Goal: Task Accomplishment & Management: Complete application form

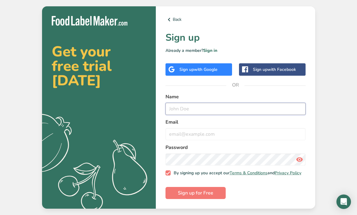
click at [277, 115] on input "text" at bounding box center [235, 109] width 140 height 12
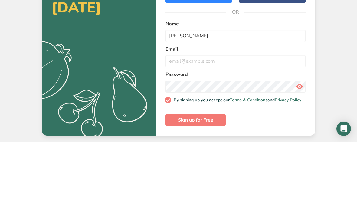
scroll to position [19, 0]
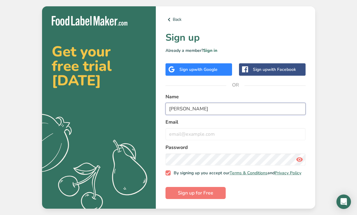
type input "Ashton"
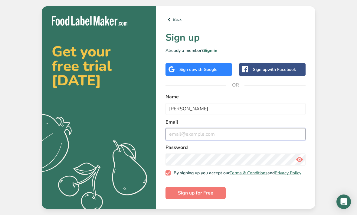
click at [276, 128] on input "email" at bounding box center [235, 134] width 140 height 12
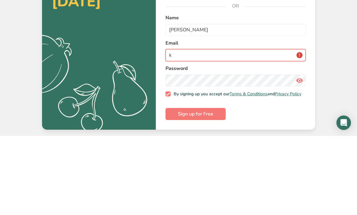
type input "katandalliecandelco@gmail.com"
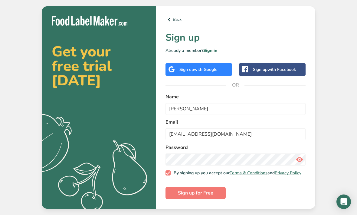
click at [204, 189] on button "Sign up for Free" at bounding box center [195, 193] width 60 height 12
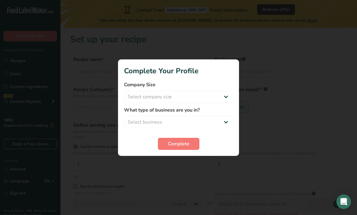
click at [217, 99] on select "Select company size Fewer than 10 Employees 10 to 50 Employees 51 to 500 Employ…" at bounding box center [178, 97] width 109 height 12
select select "1"
click at [186, 127] on select "Select business Packaged Food Manufacturer Restaurant & Cafe Bakery Meal Plans …" at bounding box center [178, 122] width 109 height 12
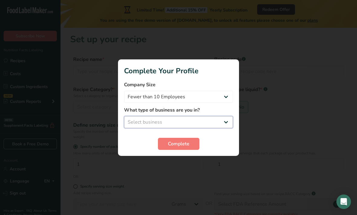
select select "8"
click at [179, 145] on span "Complete" at bounding box center [178, 143] width 21 height 7
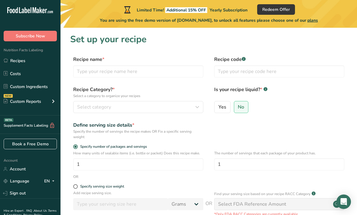
click at [229, 108] on label "Yes" at bounding box center [222, 107] width 16 height 12
click at [218, 108] on input "Yes" at bounding box center [216, 107] width 4 height 4
radio input "true"
radio input "false"
select select "22"
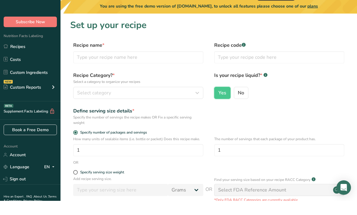
scroll to position [15, 0]
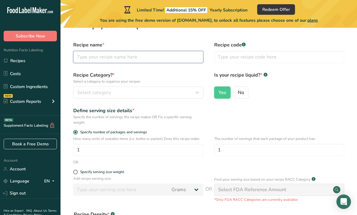
click at [191, 58] on input "text" at bounding box center [138, 57] width 130 height 12
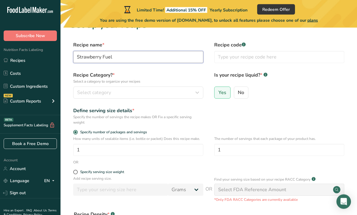
type input "Strawberry Fuel"
click at [89, 91] on span "Select category" at bounding box center [94, 92] width 34 height 7
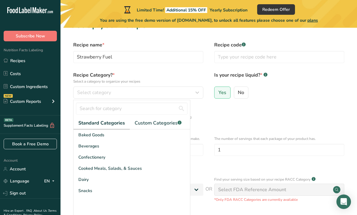
click at [82, 149] on span "Beverages" at bounding box center [88, 146] width 21 height 6
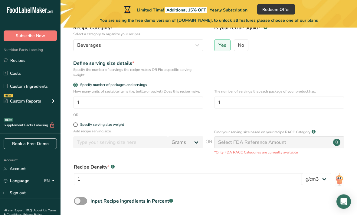
scroll to position [64, 0]
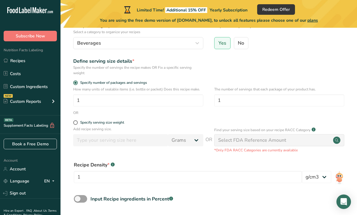
click at [126, 147] on div "Add recipe serving size. Grams kg mg mcg lb oz l mL fl oz tbsp tsp cup qt gallon" at bounding box center [138, 138] width 130 height 23
click at [127, 141] on input "number" at bounding box center [120, 140] width 95 height 12
click at [128, 142] on input "number" at bounding box center [120, 140] width 95 height 12
click at [86, 141] on input "number" at bounding box center [120, 140] width 95 height 12
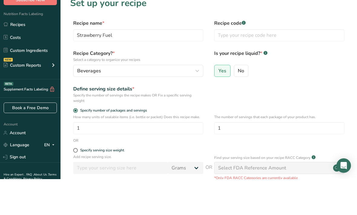
scroll to position [95, 0]
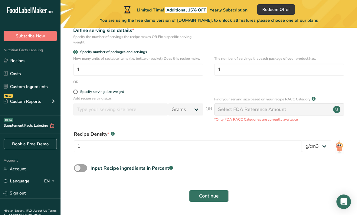
click at [131, 109] on input "number" at bounding box center [120, 110] width 95 height 12
click at [115, 115] on input "number" at bounding box center [120, 110] width 95 height 12
click at [121, 116] on div "Add recipe serving size. Grams kg mg mcg lb oz l mL fl oz tbsp tsp cup qt gallon" at bounding box center [138, 107] width 130 height 23
click at [224, 199] on button "Continue" at bounding box center [209, 196] width 40 height 12
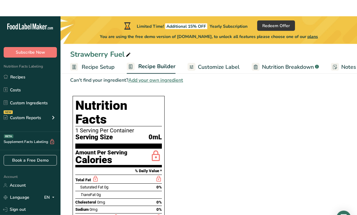
scroll to position [92, 0]
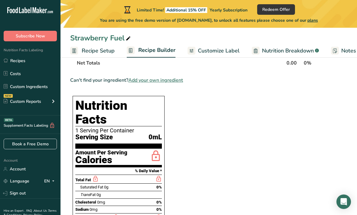
click at [155, 134] on span "0mL" at bounding box center [154, 138] width 13 height 8
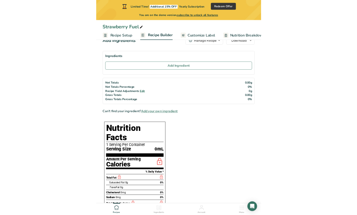
scroll to position [73, 0]
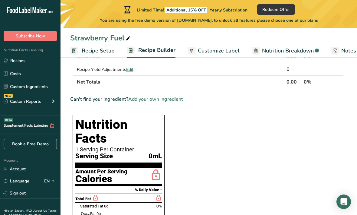
click at [225, 49] on span "Customize Label" at bounding box center [219, 51] width 42 height 8
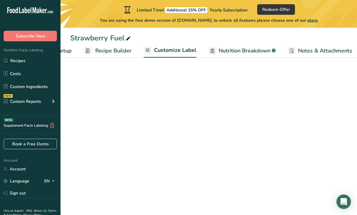
scroll to position [19, 0]
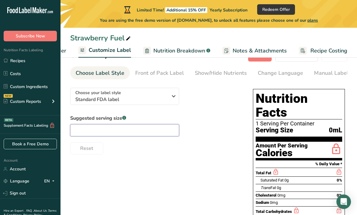
click at [160, 131] on input "text" at bounding box center [124, 130] width 109 height 12
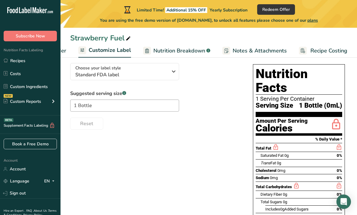
scroll to position [44, 0]
click at [166, 75] on span "Standard FDA label" at bounding box center [121, 75] width 92 height 7
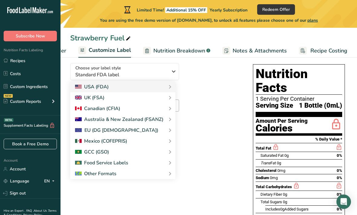
click at [101, 88] on div "USA (FDA)" at bounding box center [92, 86] width 34 height 7
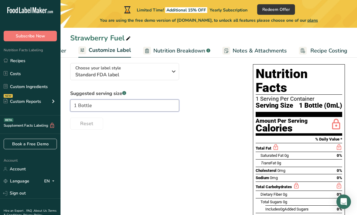
click at [124, 103] on input "1 Bottle" at bounding box center [124, 106] width 109 height 12
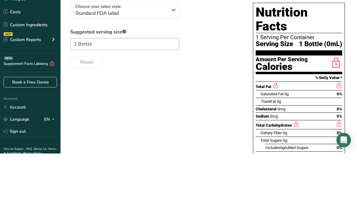
scroll to position [100, 0]
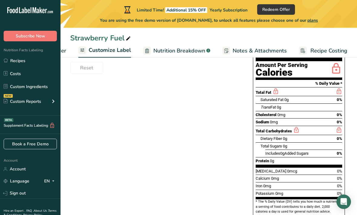
click at [92, 68] on span "Reset" at bounding box center [86, 67] width 13 height 7
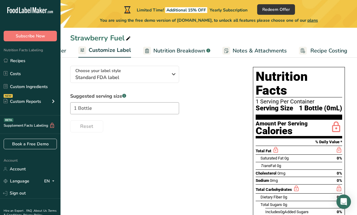
scroll to position [40, 0]
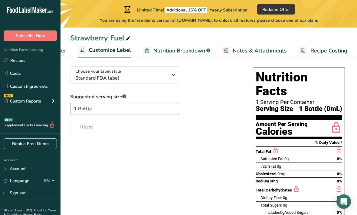
click at [191, 50] on span "Nutrition Breakdown" at bounding box center [179, 51] width 52 height 8
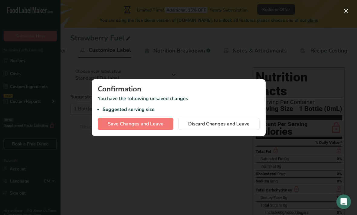
click at [160, 124] on span "Save Changes and Leave" at bounding box center [136, 124] width 56 height 7
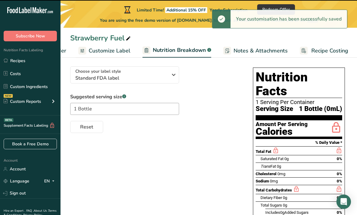
type input "1 Bottle"
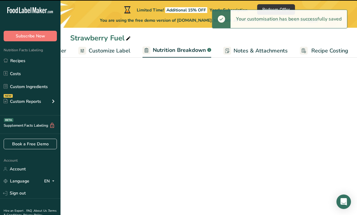
scroll to position [19, 0]
select select "Calories"
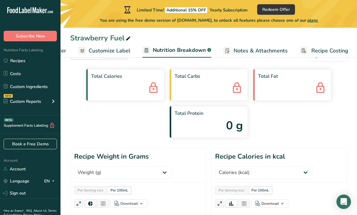
click at [20, 65] on link "Recipes" at bounding box center [30, 60] width 60 height 11
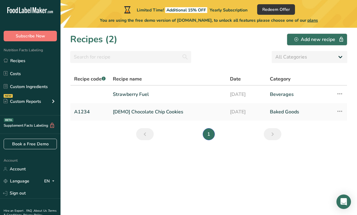
click at [168, 112] on link "[DEMO] Chocolate Chip Cookies" at bounding box center [168, 112] width 110 height 13
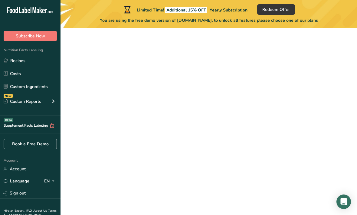
scroll to position [19, 0]
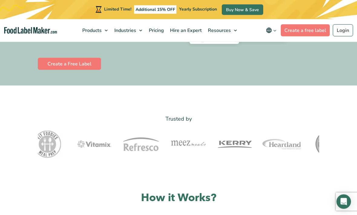
scroll to position [147, 0]
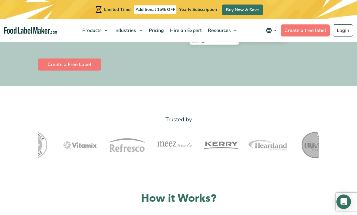
click at [93, 71] on link "Create a Free Label" at bounding box center [69, 65] width 63 height 12
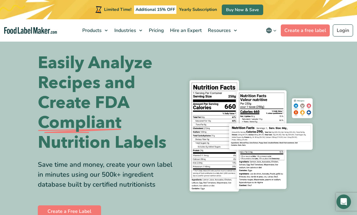
scroll to position [166, 0]
